Goal: Task Accomplishment & Management: Manage account settings

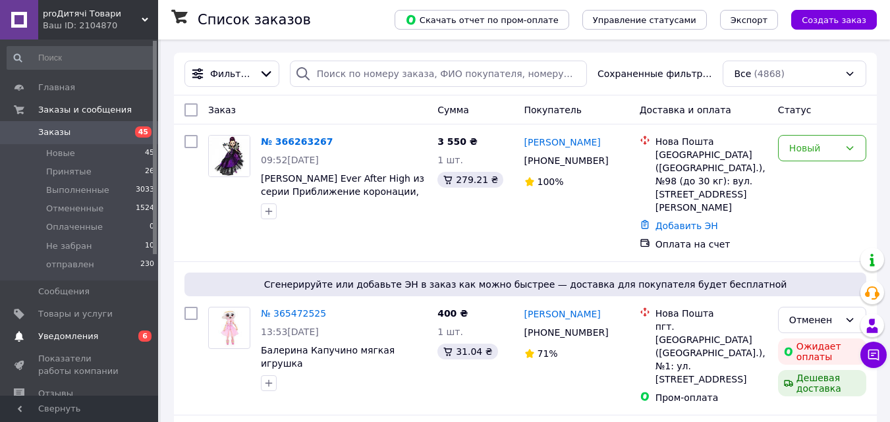
click at [66, 335] on span "Уведомления" at bounding box center [68, 337] width 60 height 12
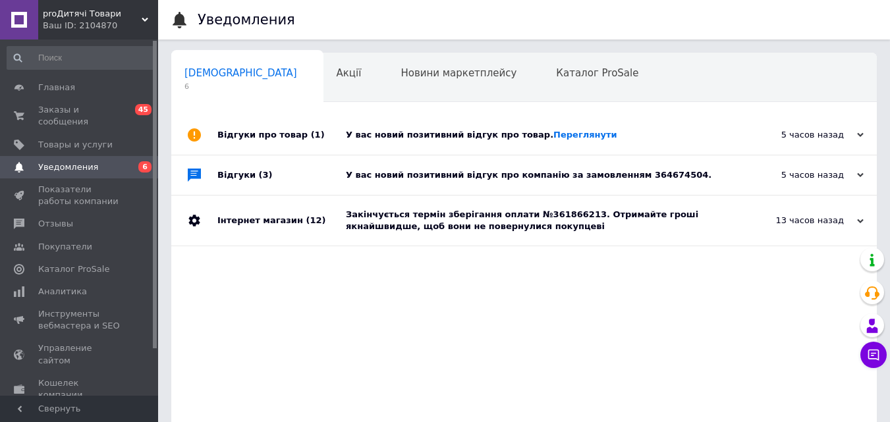
click at [216, 72] on span "Сповіщення" at bounding box center [240, 73] width 113 height 12
click at [553, 136] on link "Переглянути" at bounding box center [585, 135] width 64 height 10
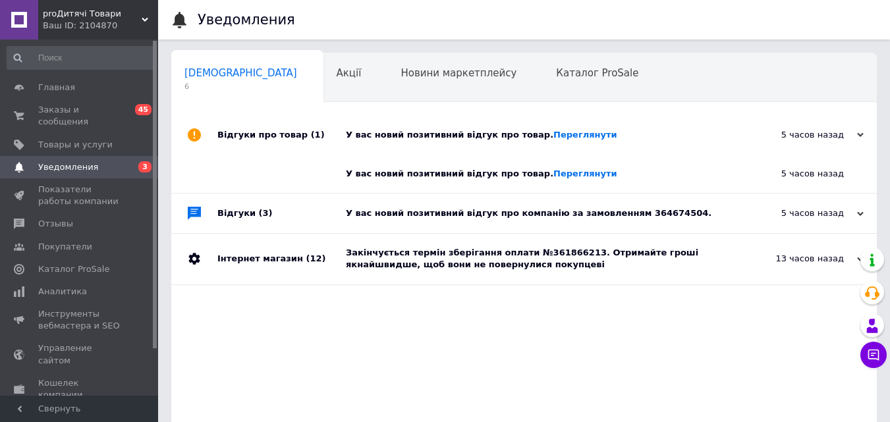
click at [592, 215] on div "У вас новий позитивний відгук про компанію за замовленням 364674504." at bounding box center [539, 214] width 386 height 12
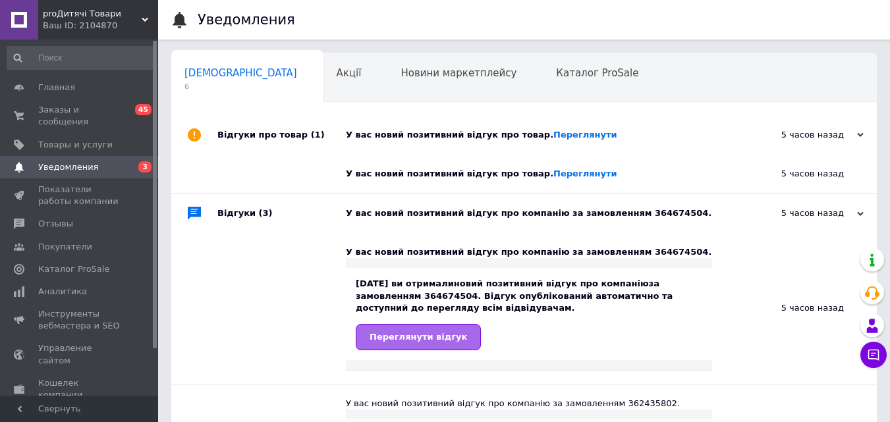
click at [405, 335] on span "Переглянути відгук" at bounding box center [418, 337] width 97 height 10
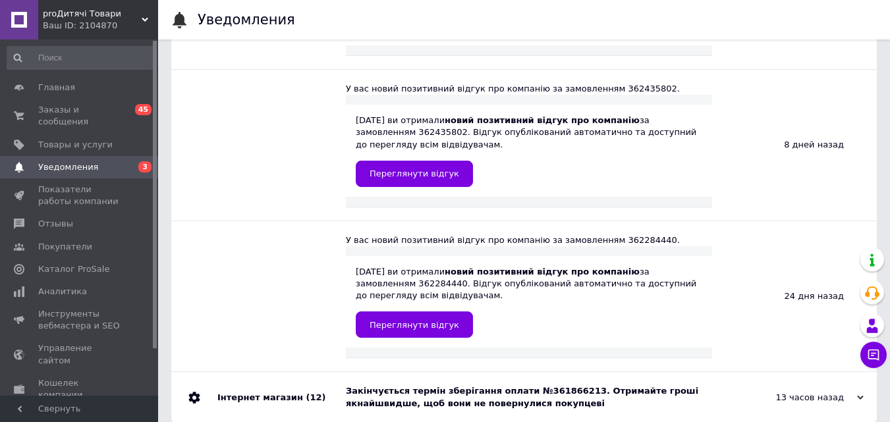
scroll to position [330, 0]
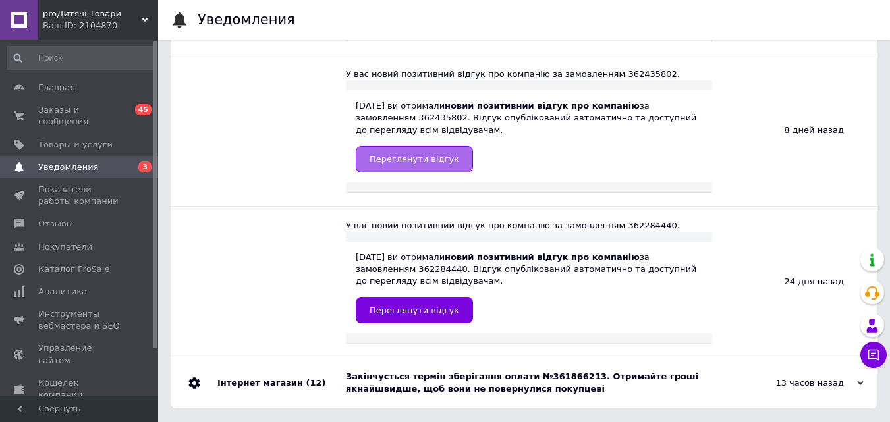
click at [402, 158] on span "Переглянути відгук" at bounding box center [415, 159] width 90 height 10
click at [86, 109] on span "Заказы и сообщения" at bounding box center [80, 116] width 84 height 24
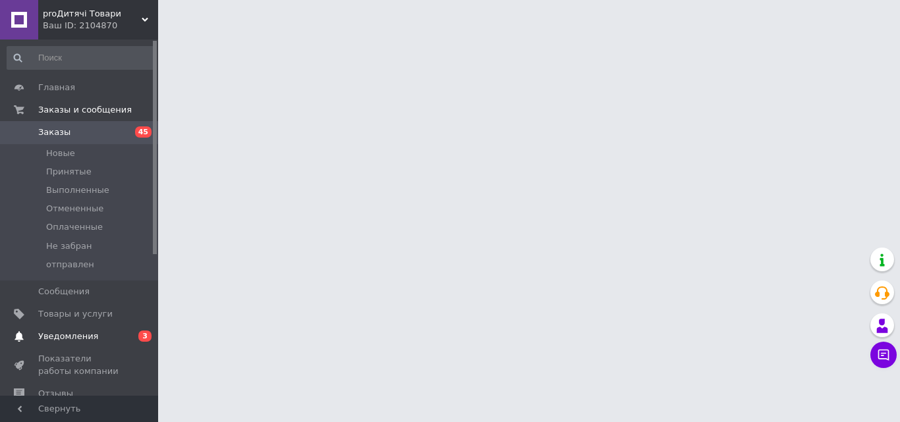
click at [70, 335] on span "Уведомления" at bounding box center [68, 337] width 60 height 12
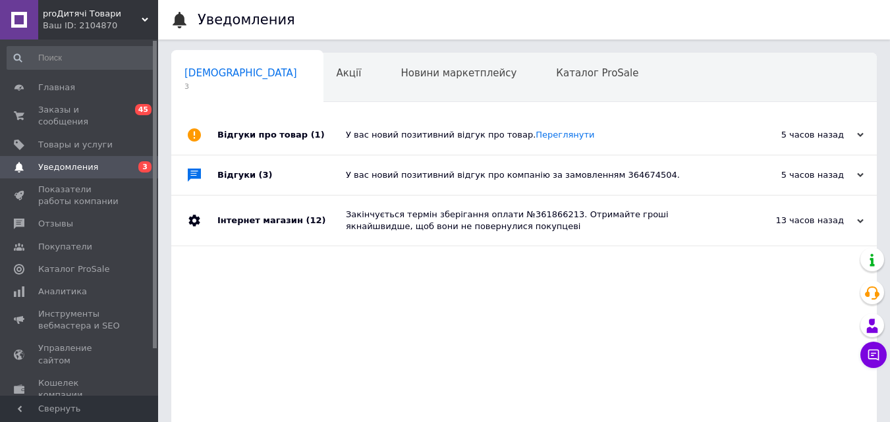
click at [203, 73] on span "[DEMOGRAPHIC_DATA]" at bounding box center [240, 73] width 113 height 12
click at [858, 138] on icon at bounding box center [860, 135] width 7 height 7
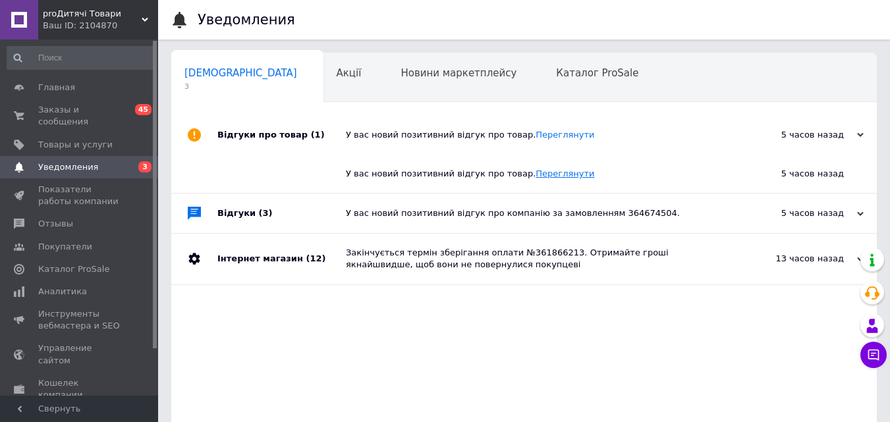
click at [539, 174] on link "Переглянути" at bounding box center [565, 174] width 59 height 10
